Goal: Information Seeking & Learning: Learn about a topic

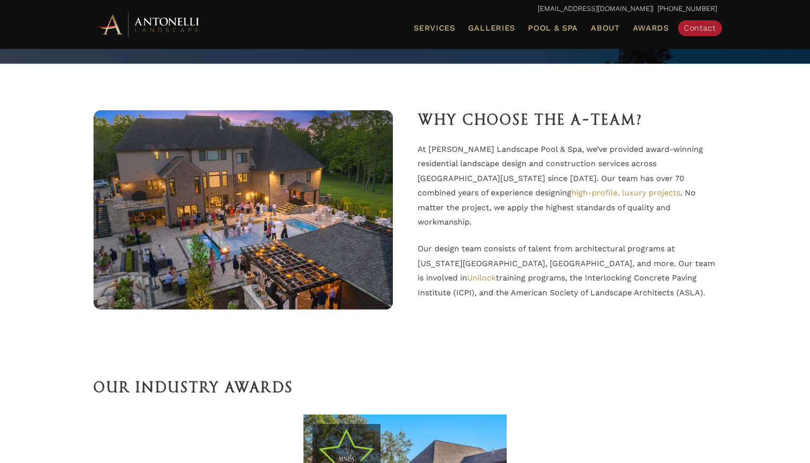
scroll to position [1725, 0]
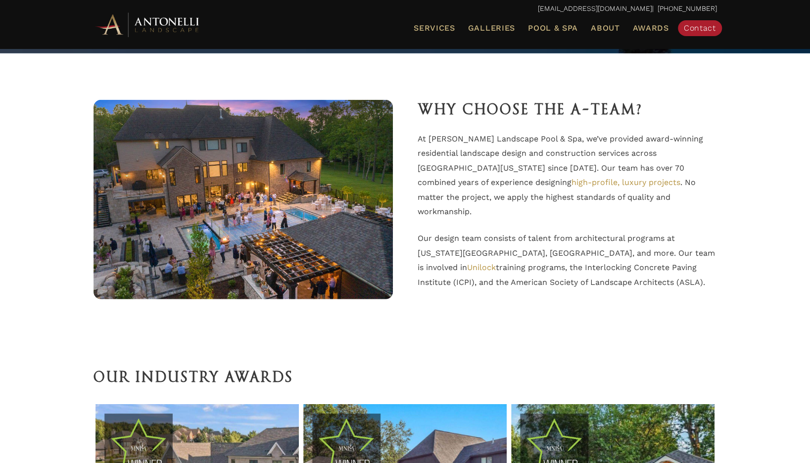
drag, startPoint x: 558, startPoint y: 141, endPoint x: 654, endPoint y: 282, distance: 170.5
click at [654, 282] on div "At [PERSON_NAME] Landscape Pool & Spa, we’ve provided award-winning residential…" at bounding box center [568, 217] width 300 height 170
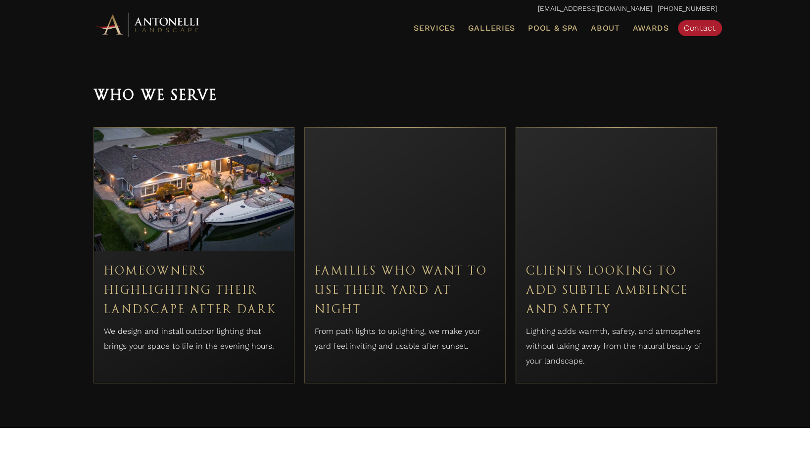
scroll to position [2382, 0]
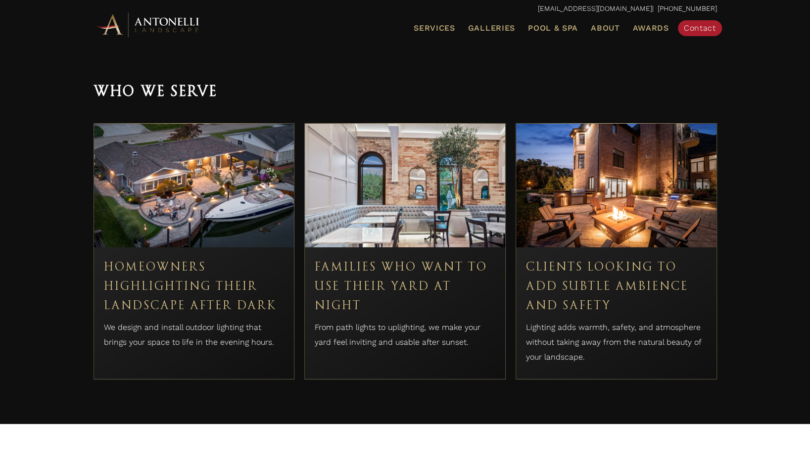
drag, startPoint x: 526, startPoint y: 260, endPoint x: 612, endPoint y: 299, distance: 94.2
click at [612, 299] on h3 "Clients Looking to Add Subtle Ambience and Safety" at bounding box center [616, 286] width 181 height 58
copy h3 "Clients Looking to Add Subtle Ambience and Safety"
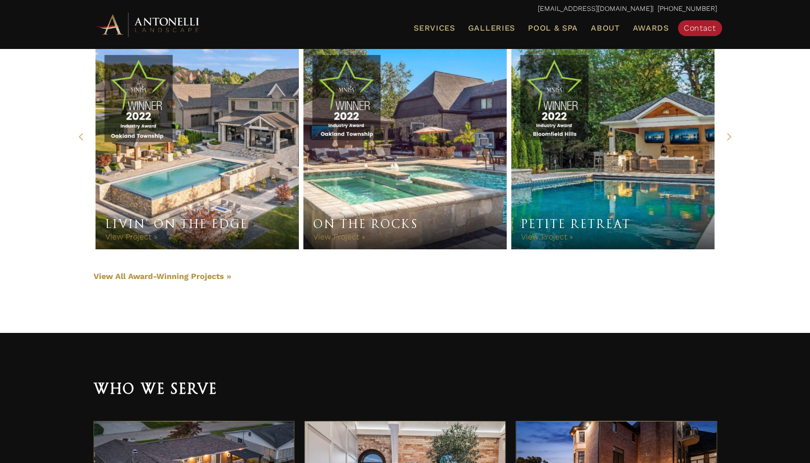
scroll to position [2081, 0]
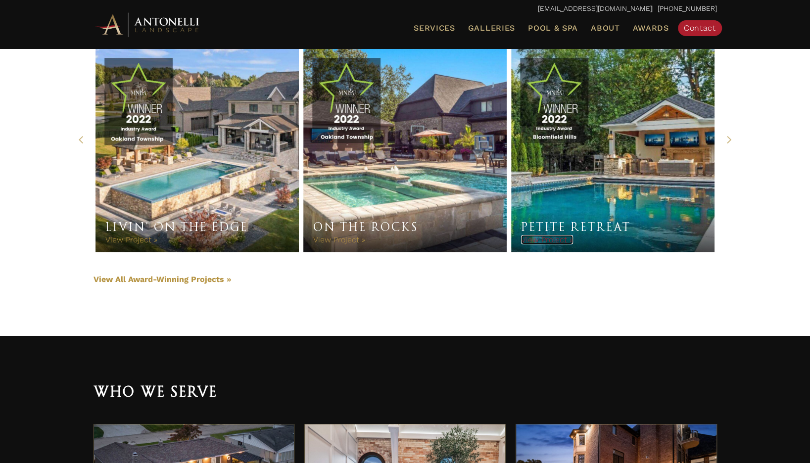
click at [550, 236] on link "View Project »" at bounding box center [547, 239] width 52 height 9
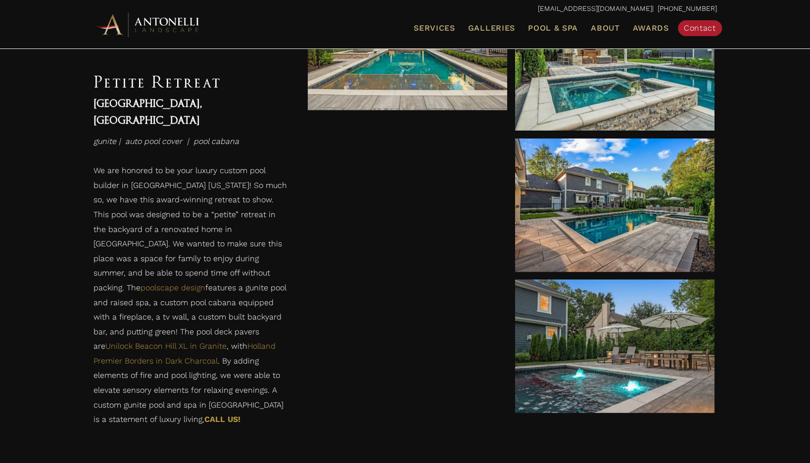
scroll to position [595, 0]
